Goal: Use online tool/utility: Utilize a website feature to perform a specific function

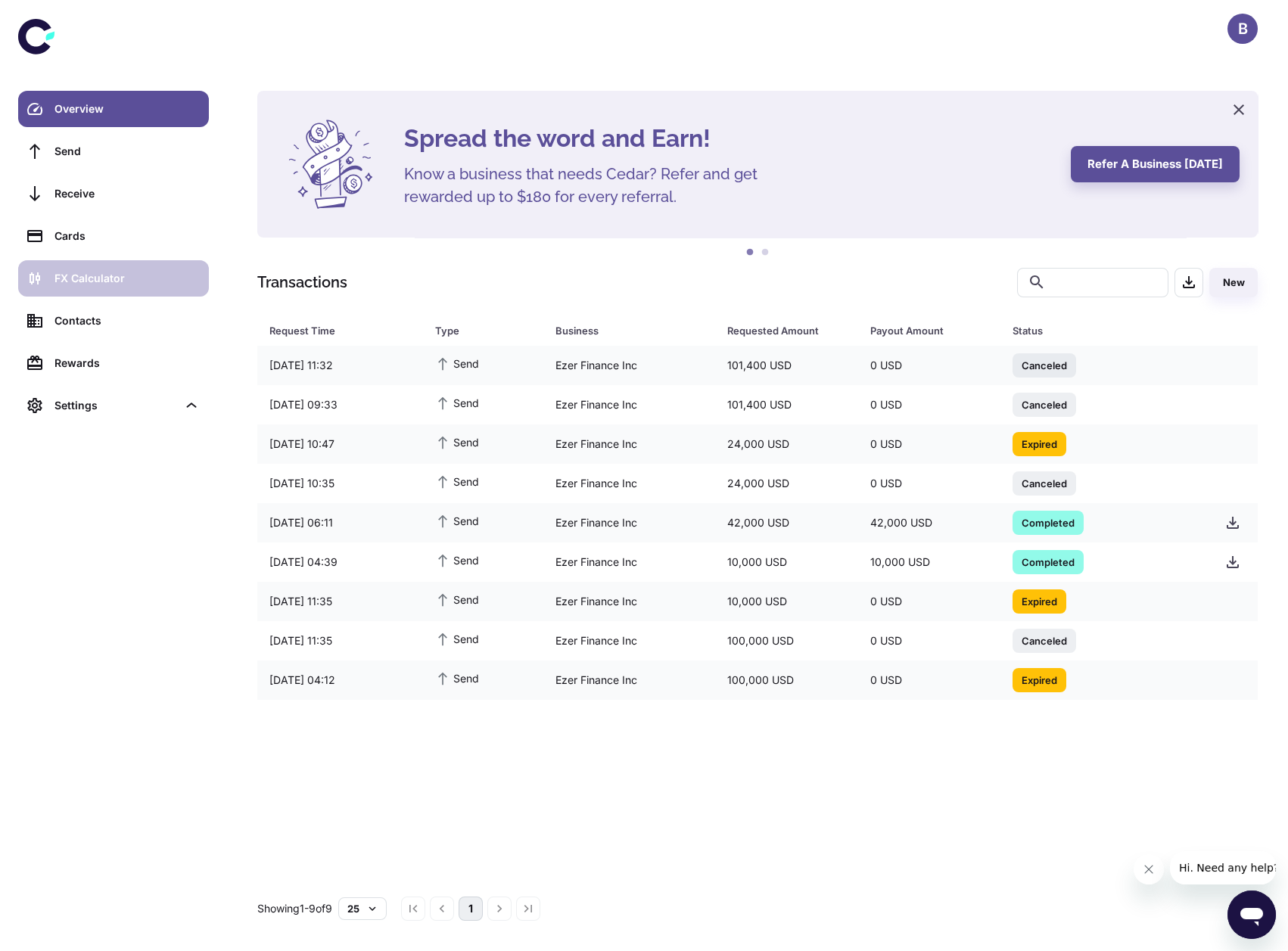
click at [142, 277] on div "FX Calculator" at bounding box center [127, 278] width 146 height 17
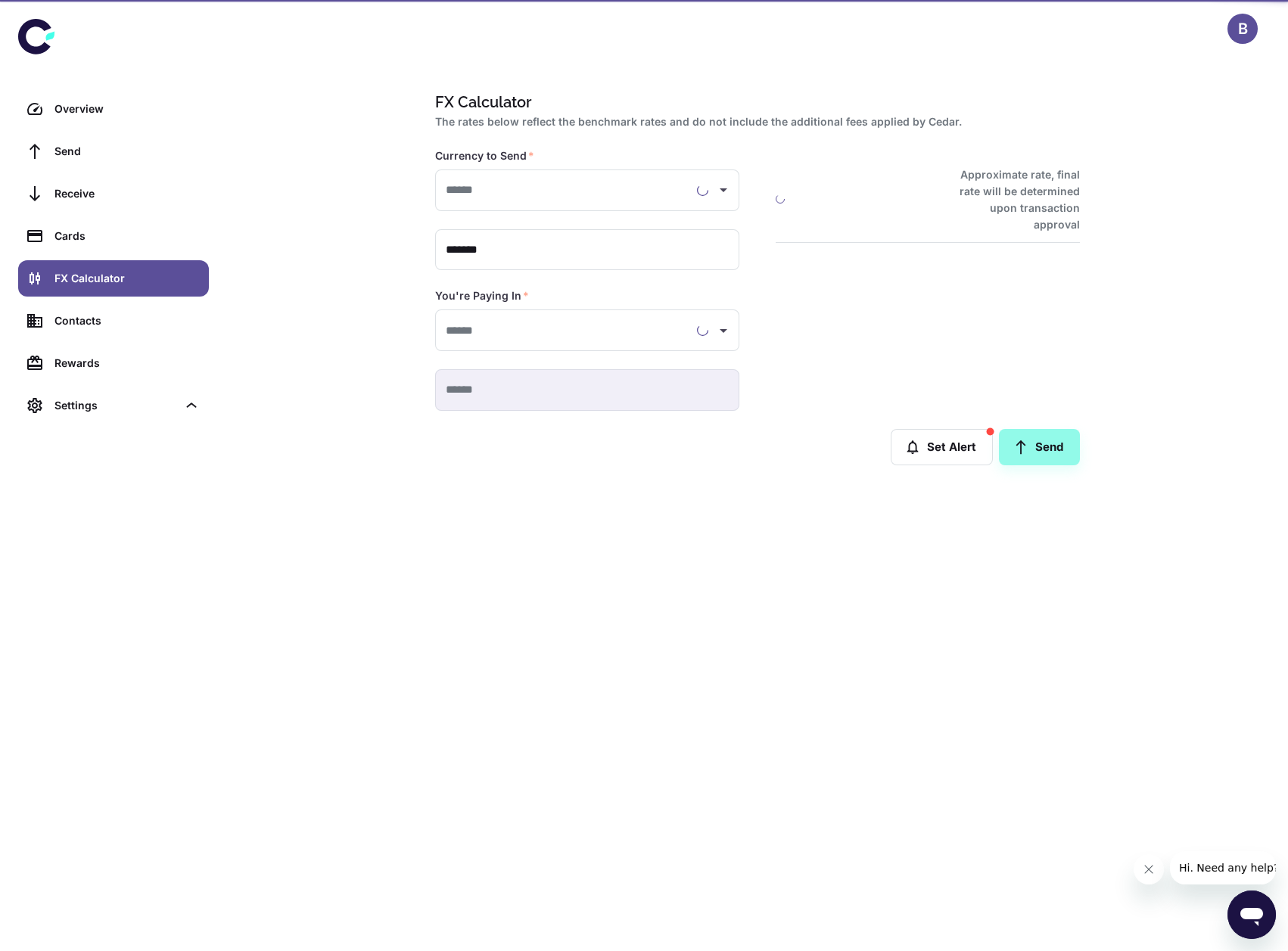
type input "**********"
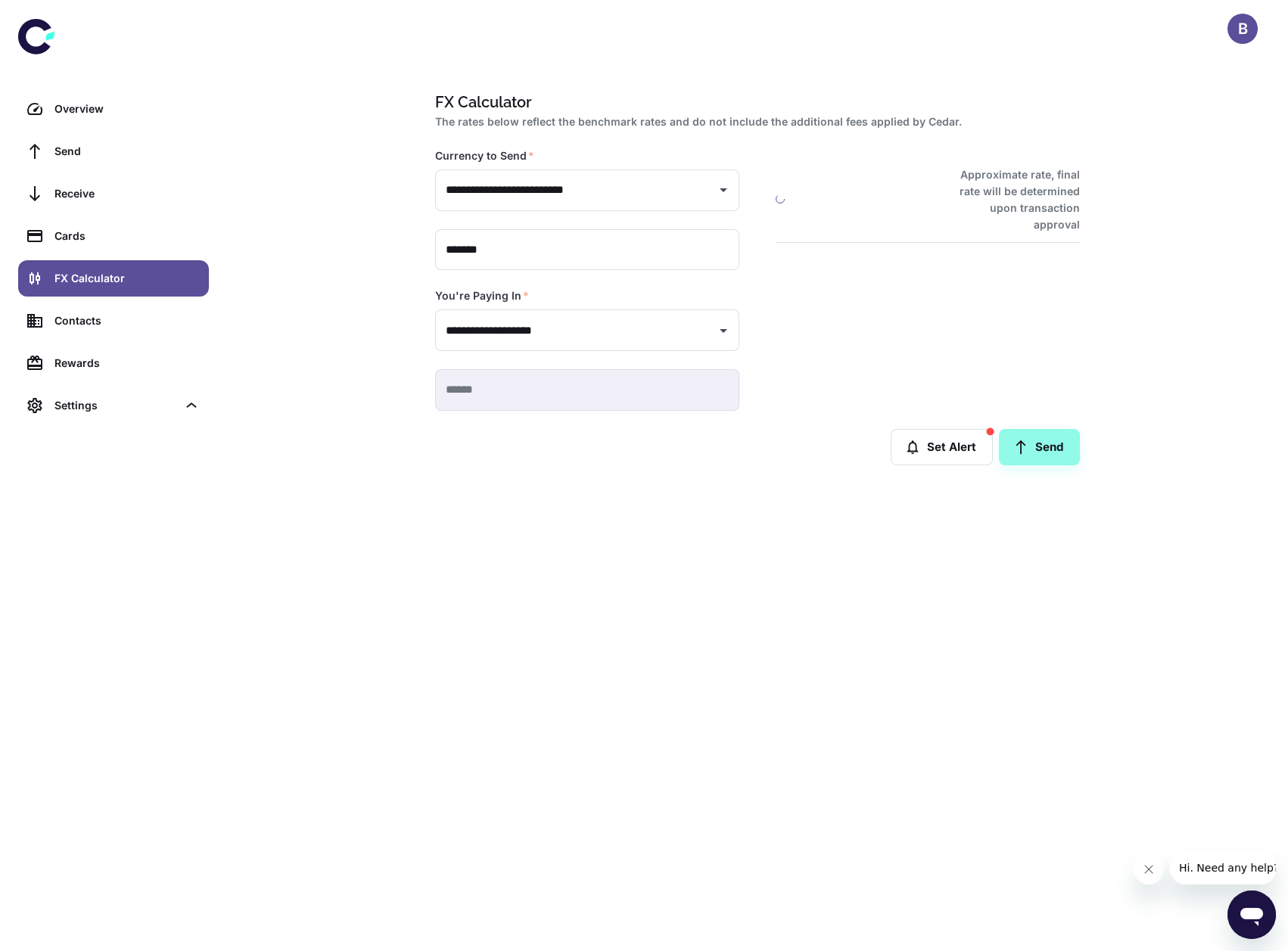
type input "**********"
